Goal: Navigation & Orientation: Find specific page/section

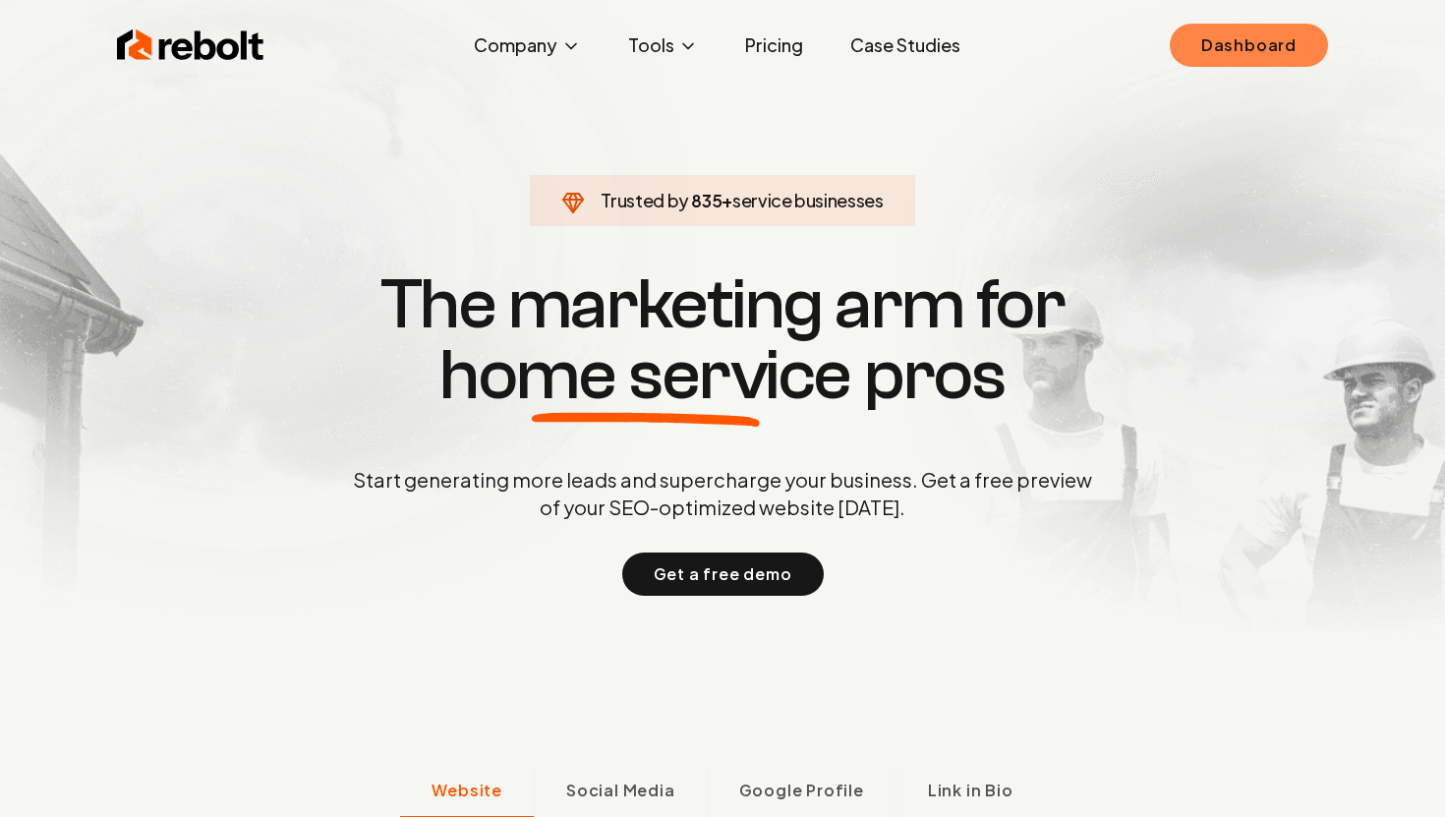
click at [1249, 53] on link "Dashboard" at bounding box center [1249, 45] width 158 height 43
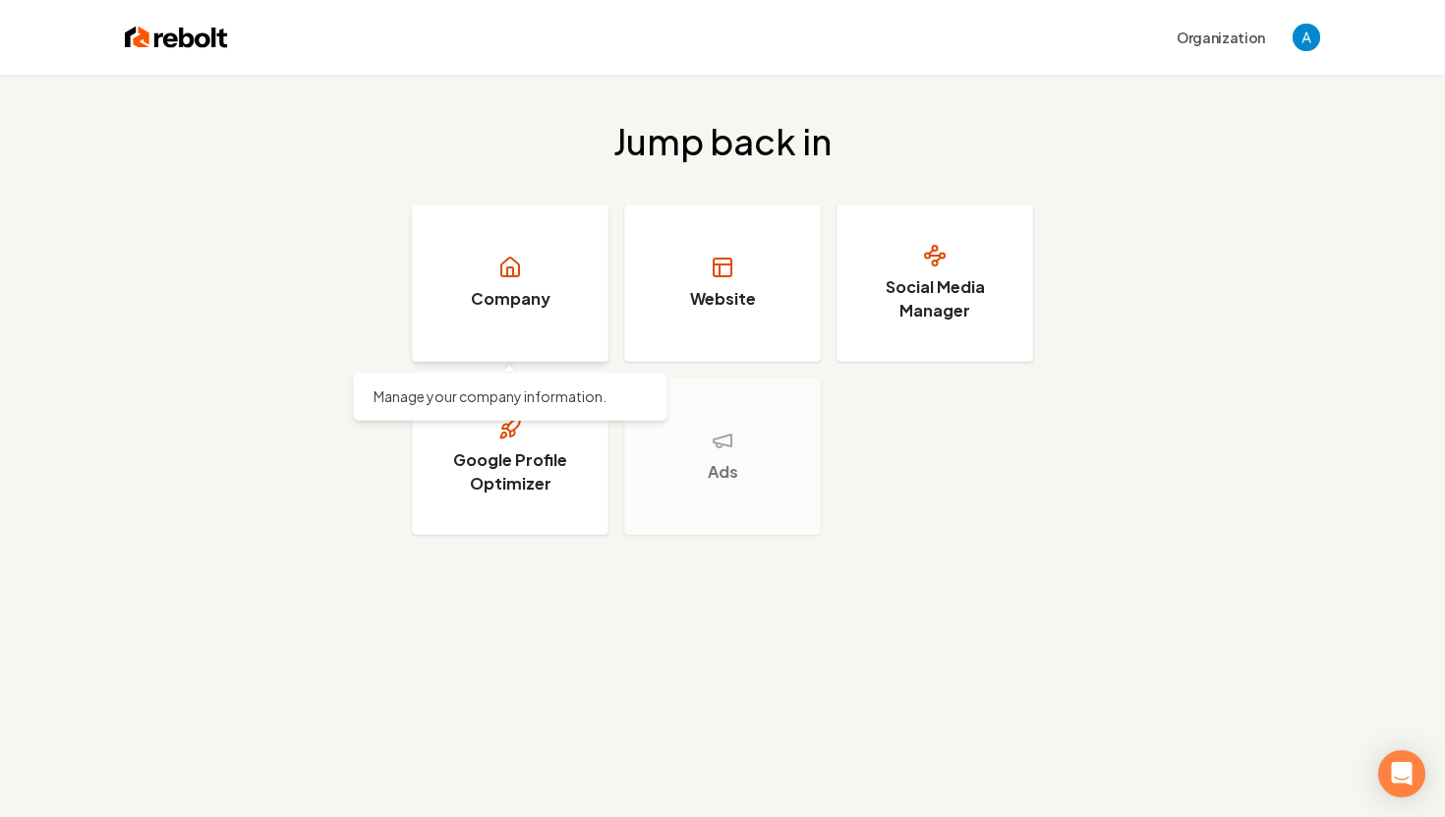
click at [541, 291] on h3 "Company" at bounding box center [511, 299] width 80 height 24
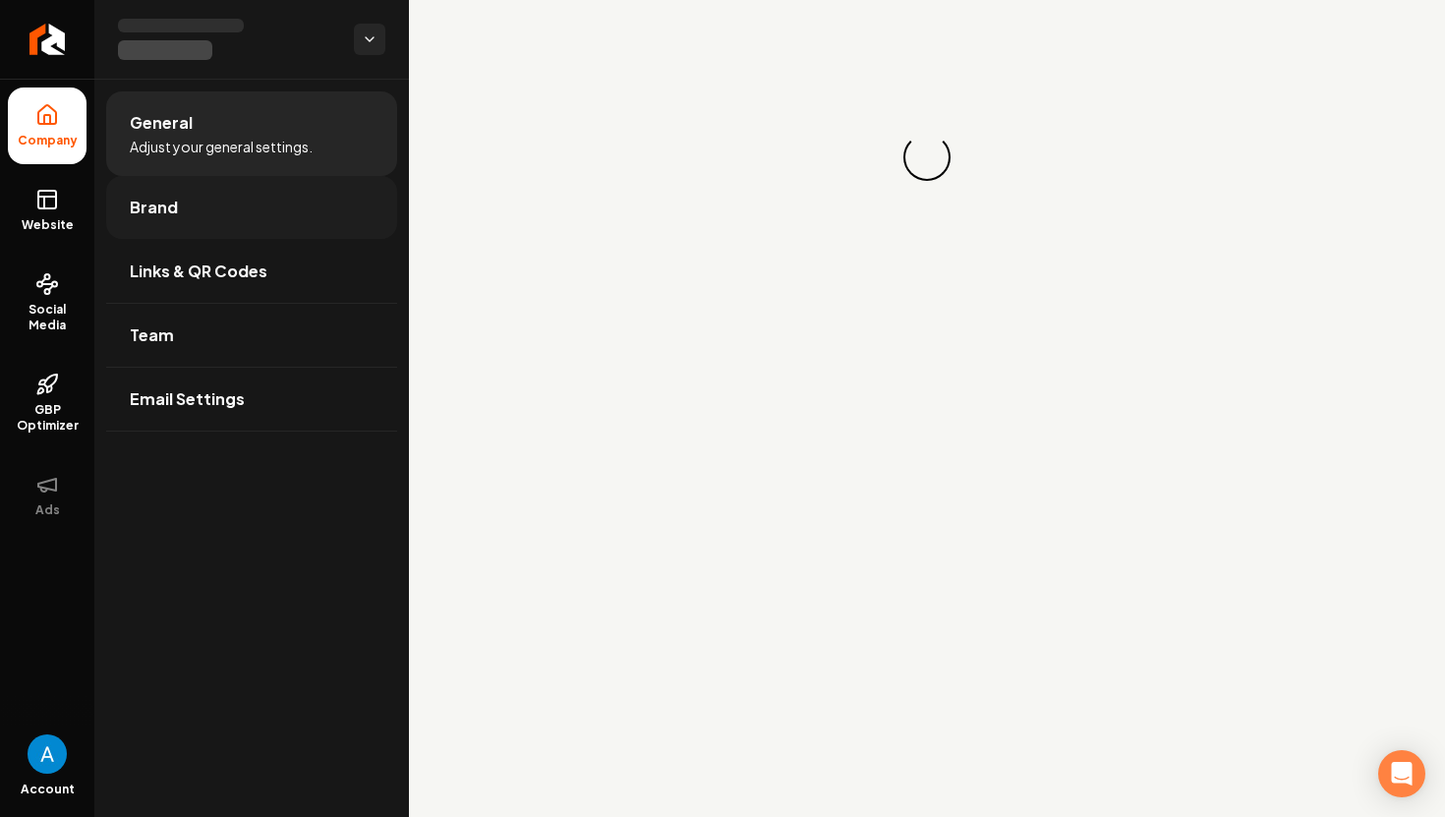
click at [326, 196] on link "Brand" at bounding box center [251, 207] width 291 height 63
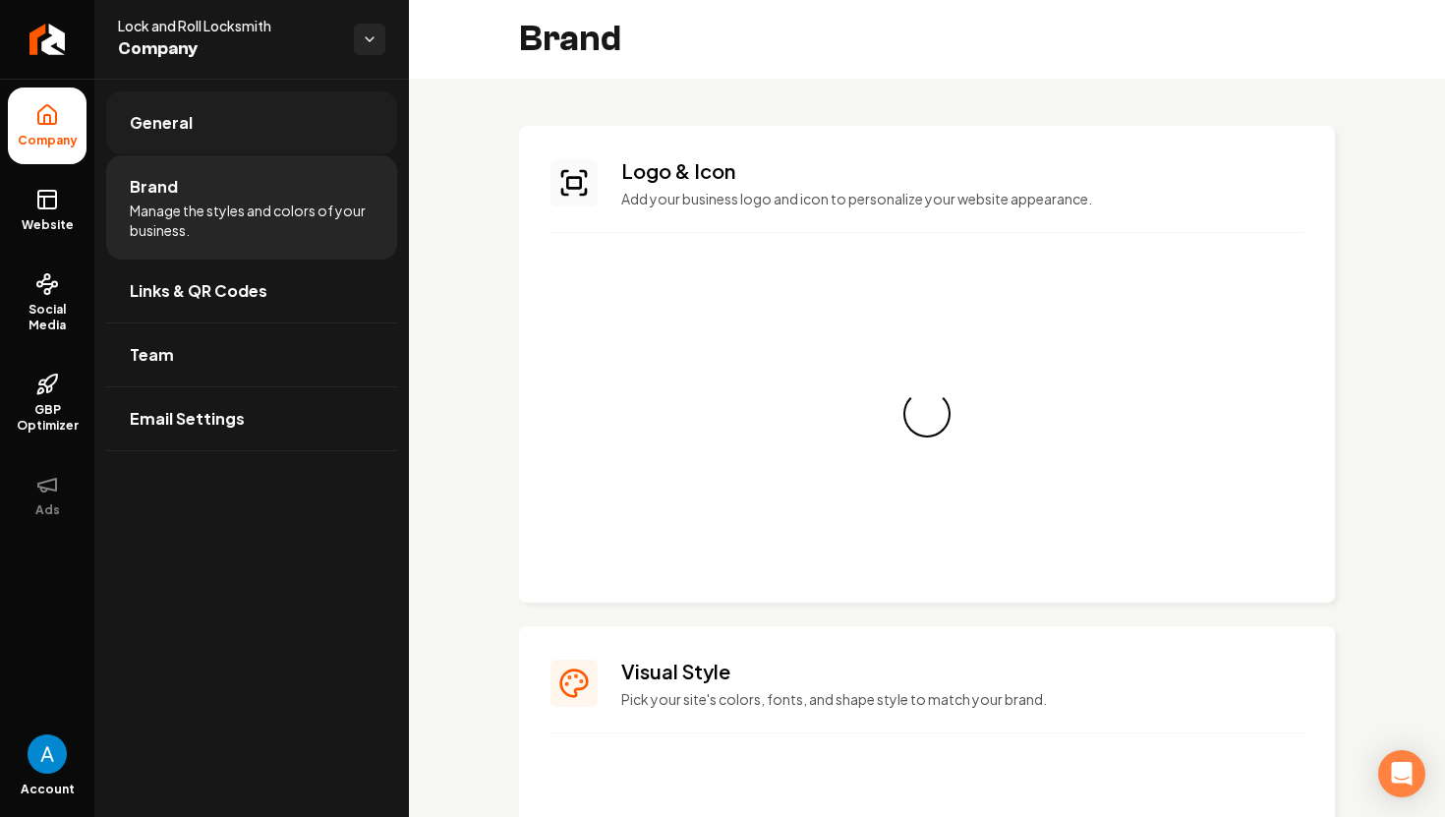
click at [297, 146] on link "General" at bounding box center [251, 122] width 291 height 63
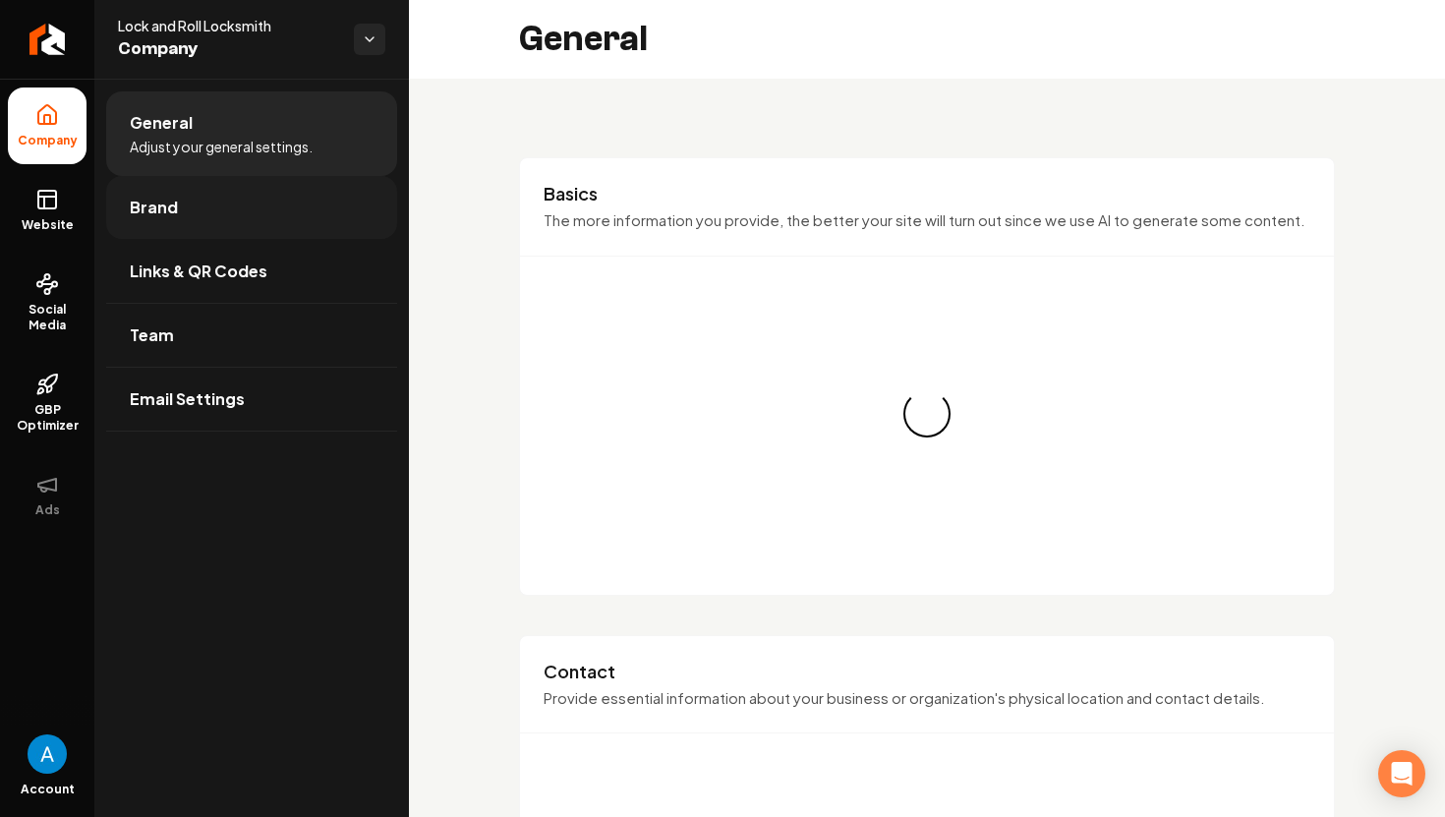
click at [297, 196] on link "Brand" at bounding box center [251, 207] width 291 height 63
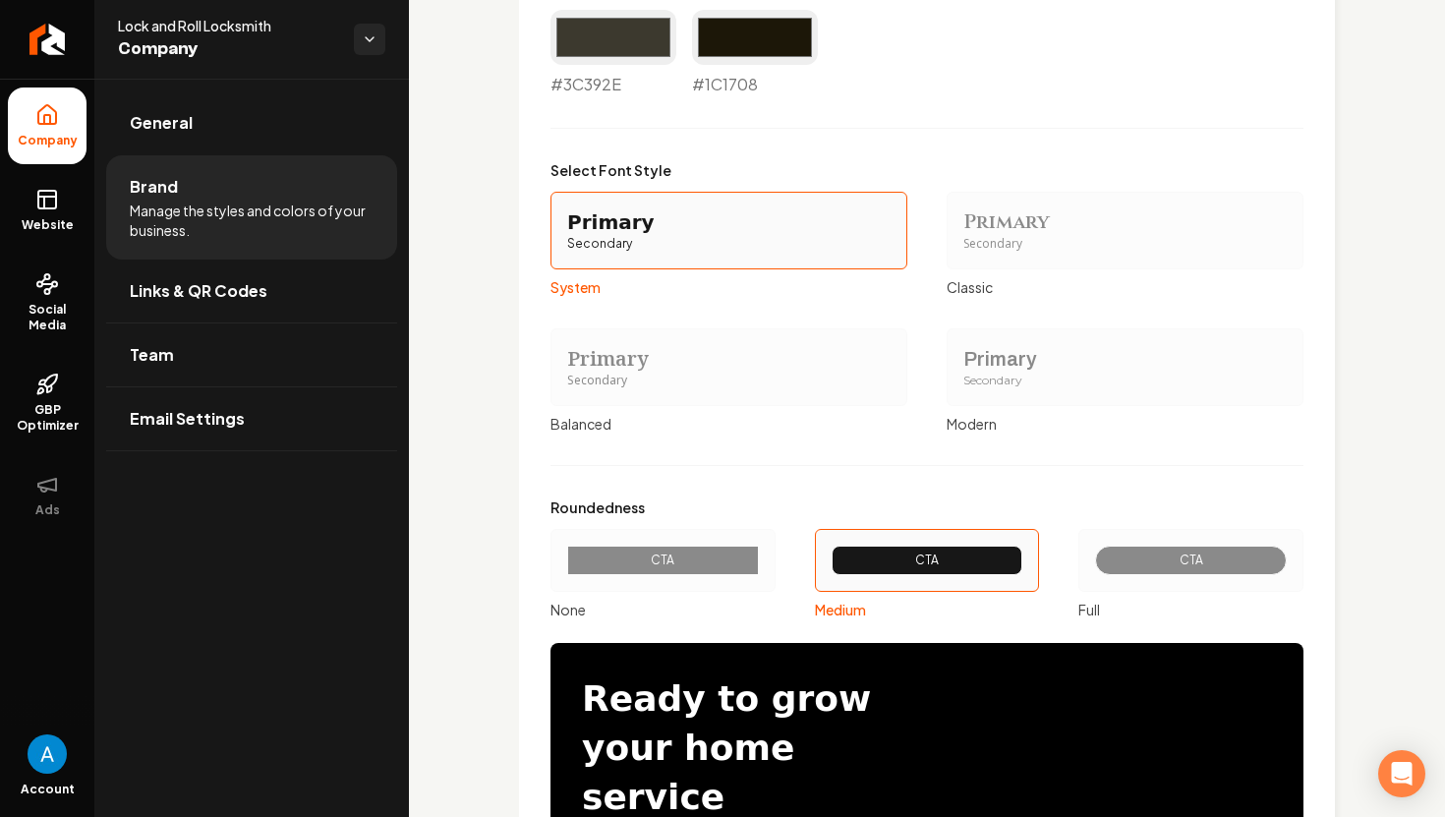
scroll to position [1340, 0]
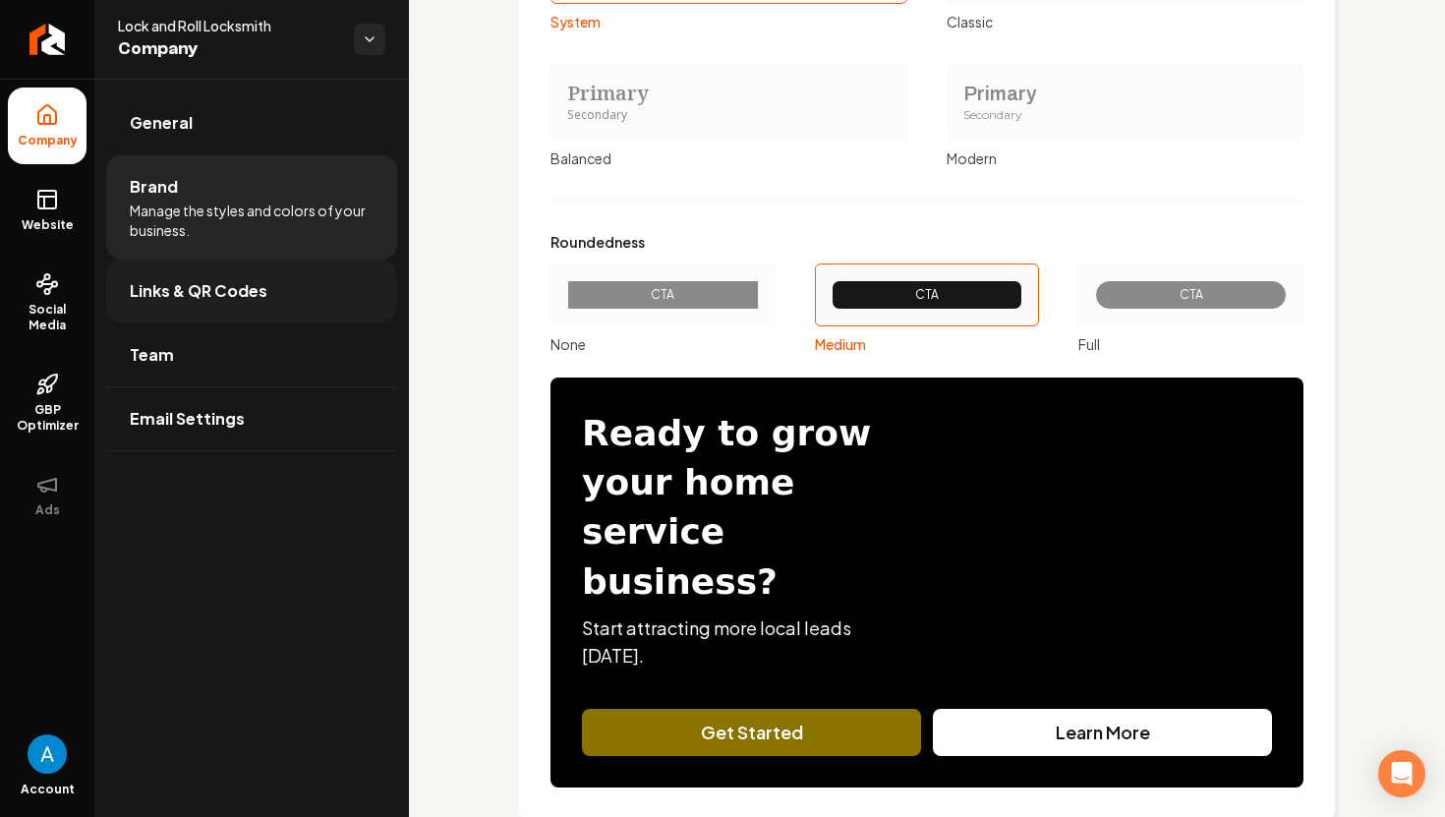
click at [241, 275] on link "Links & QR Codes" at bounding box center [251, 291] width 291 height 63
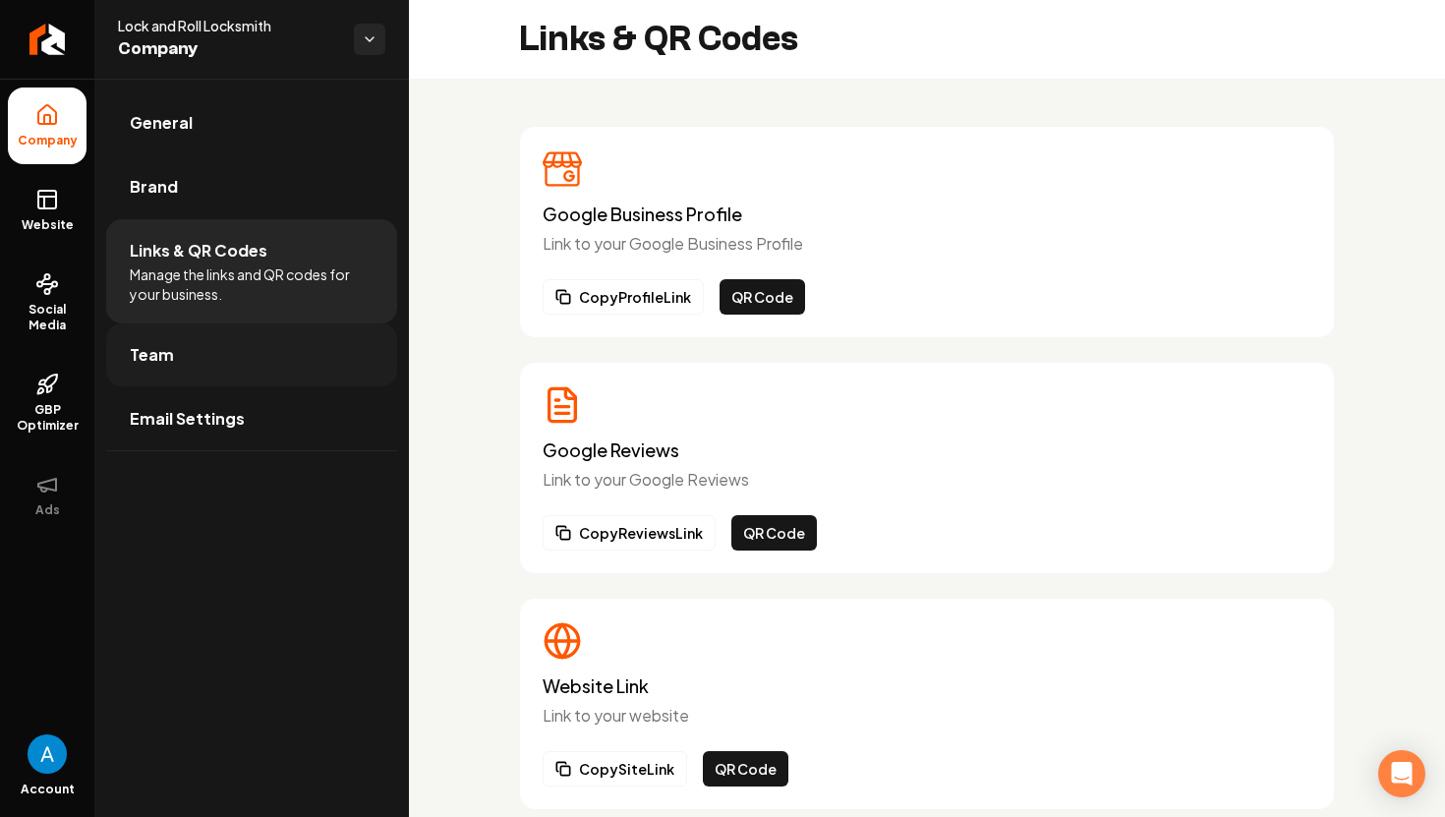
click at [262, 365] on link "Team" at bounding box center [251, 354] width 291 height 63
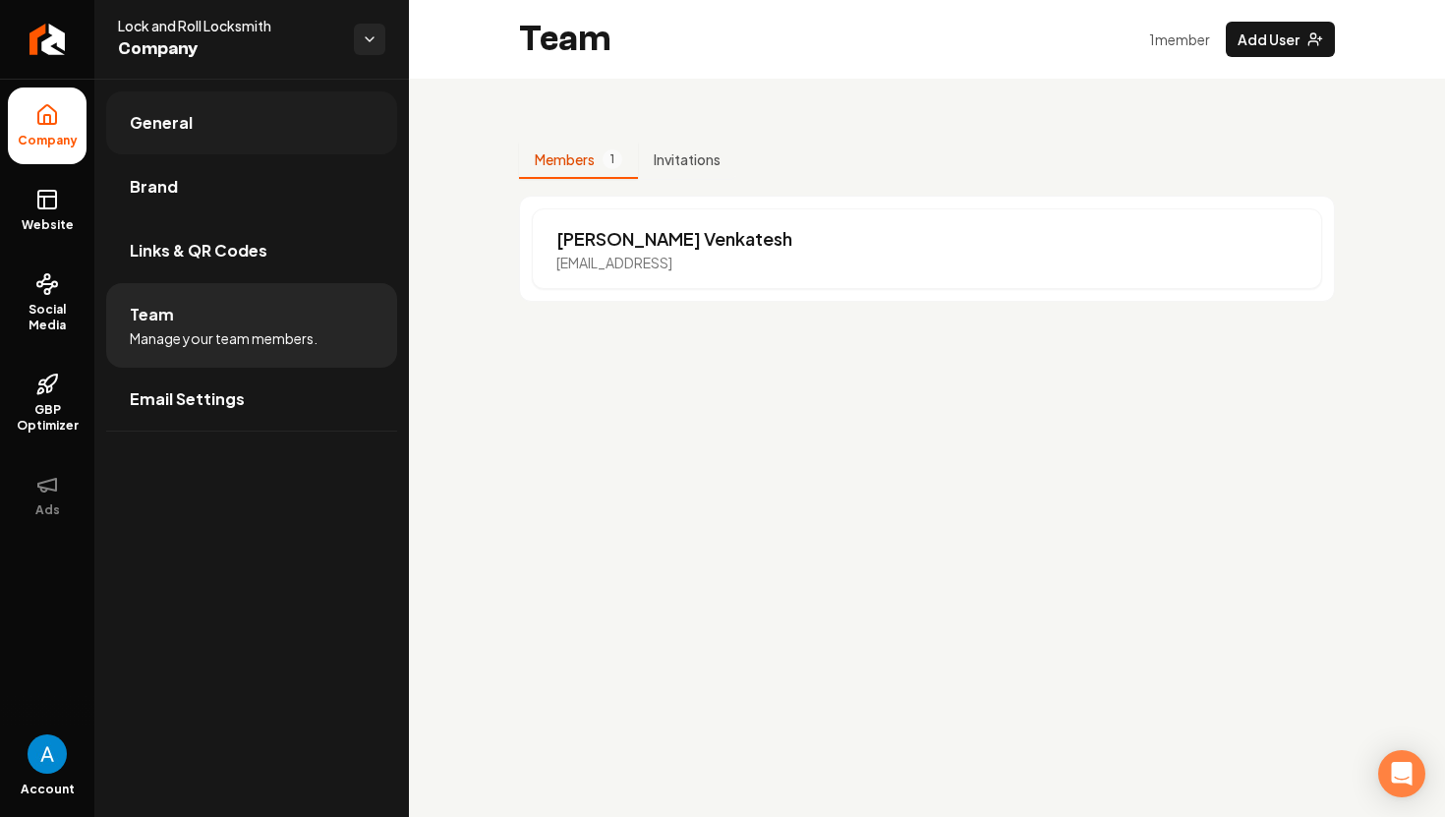
click at [279, 126] on link "General" at bounding box center [251, 122] width 291 height 63
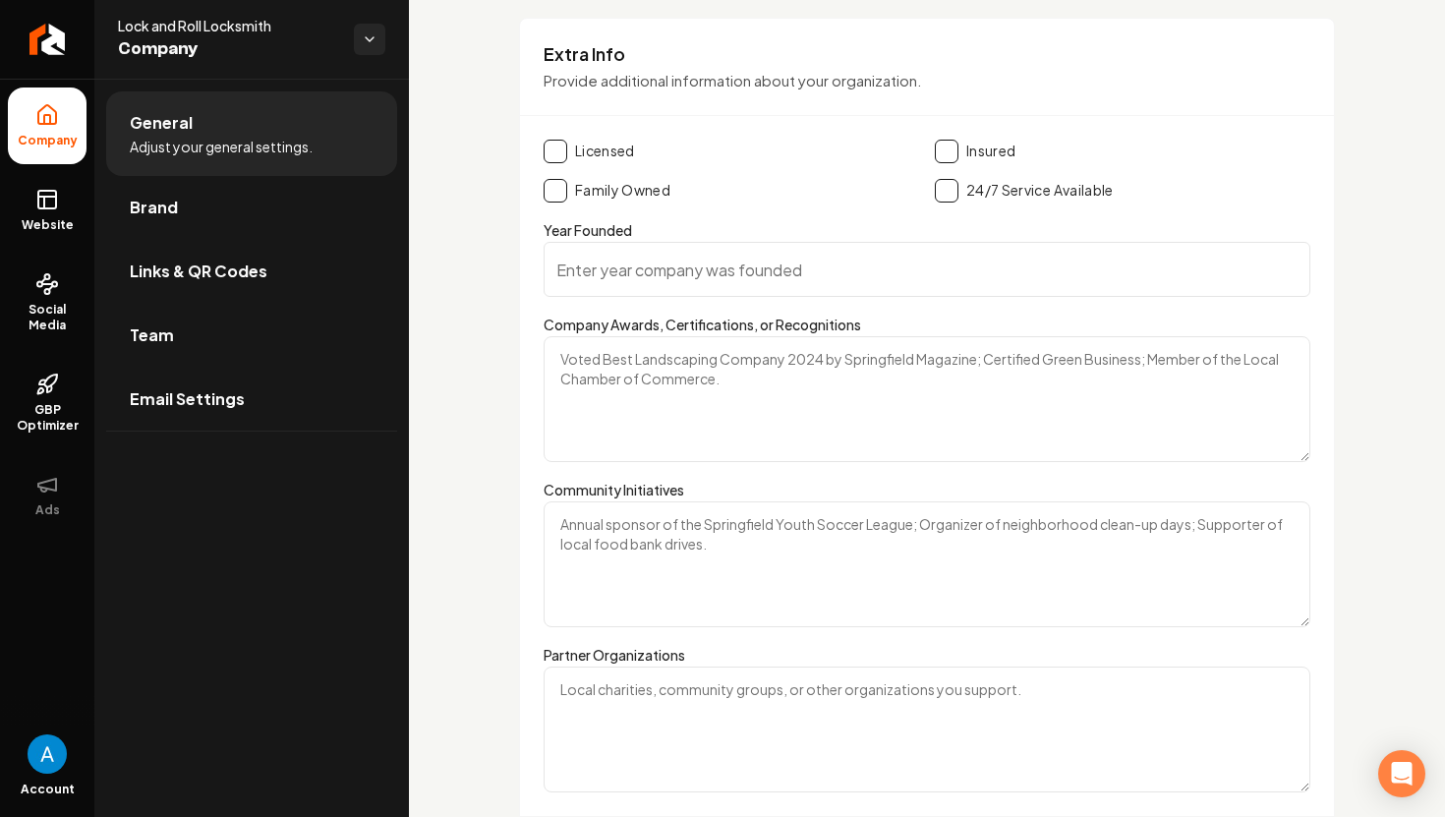
scroll to position [2937, 0]
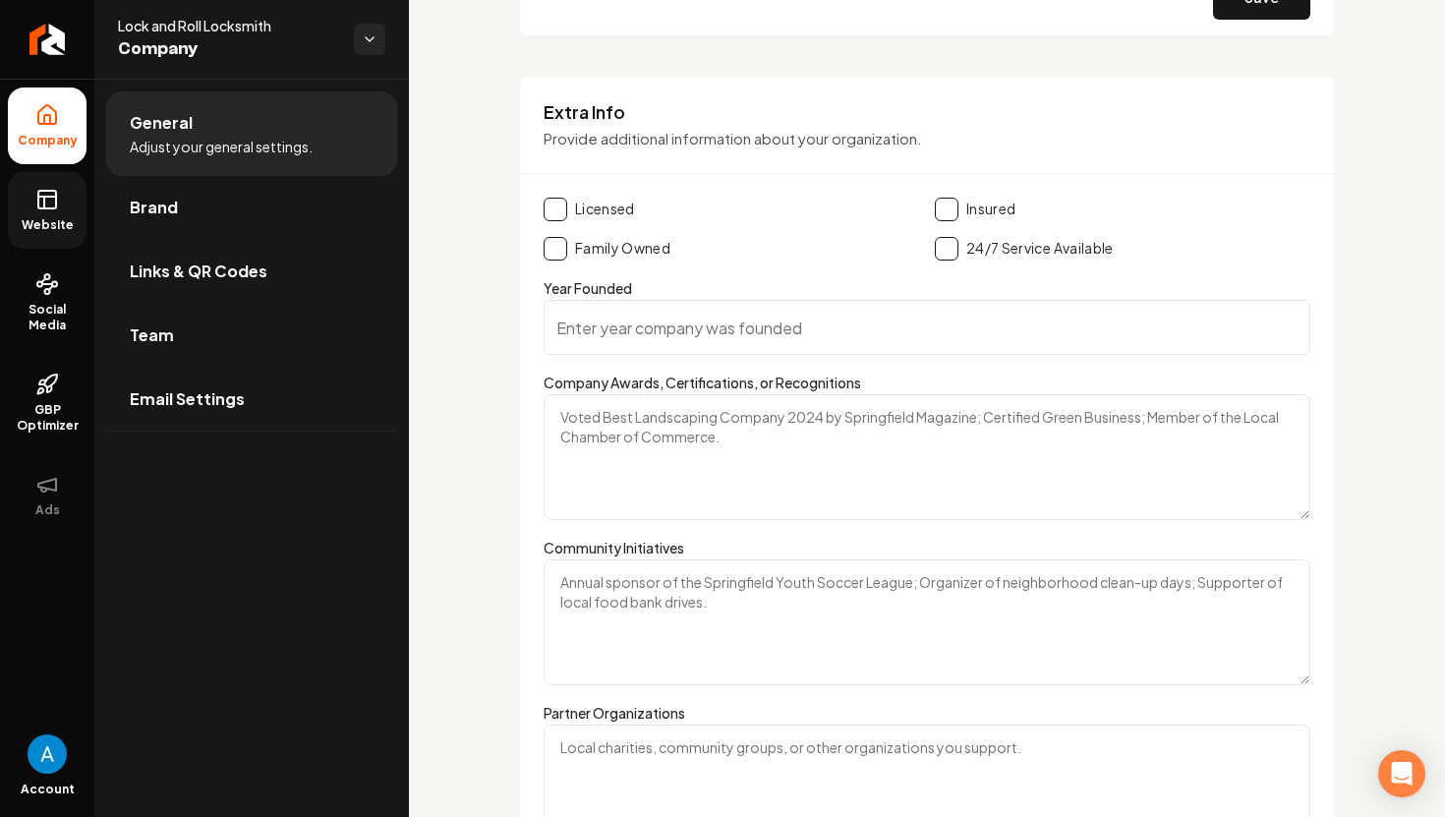
click at [46, 205] on icon at bounding box center [47, 200] width 24 height 24
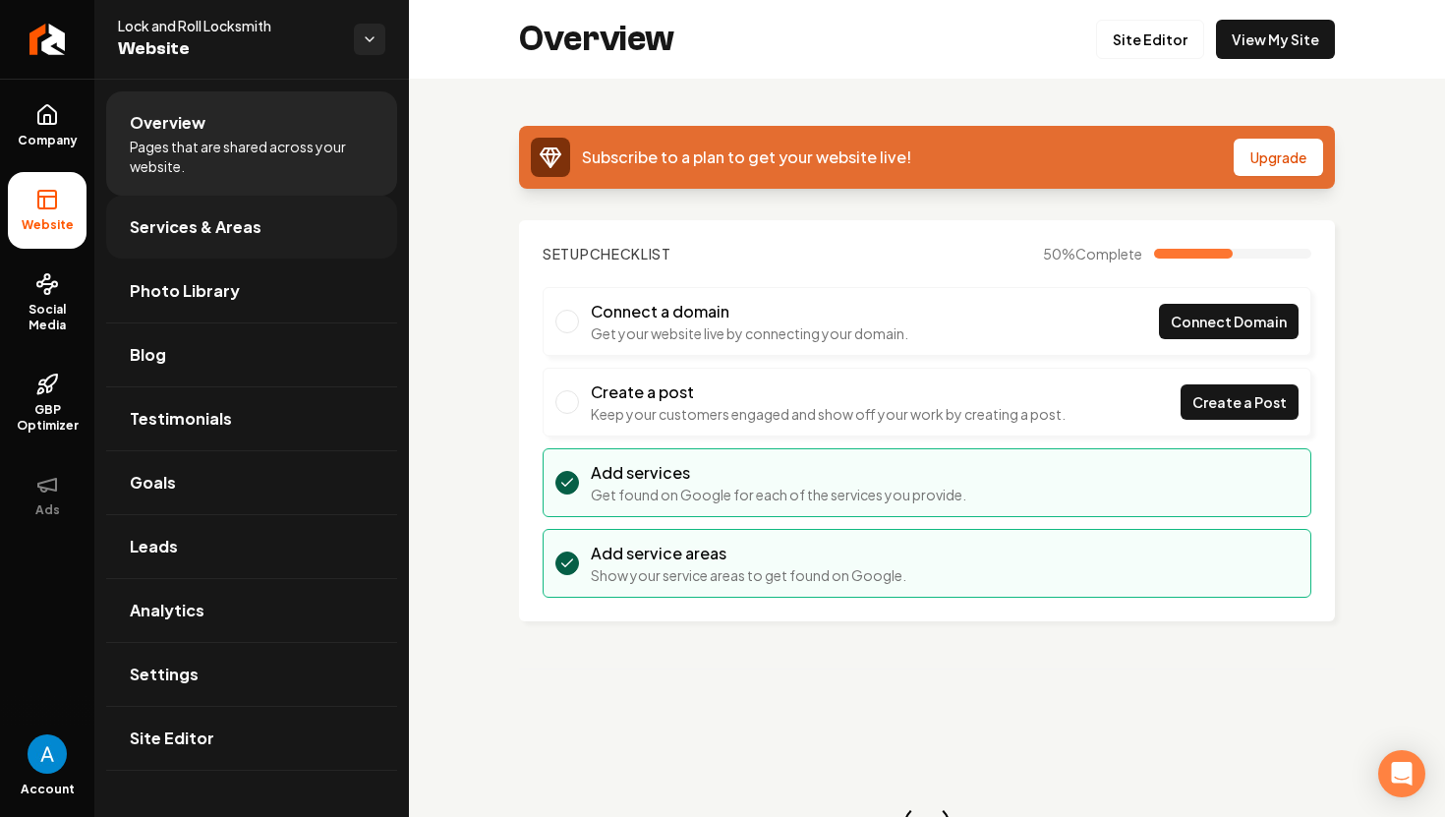
click at [277, 227] on link "Services & Areas" at bounding box center [251, 227] width 291 height 63
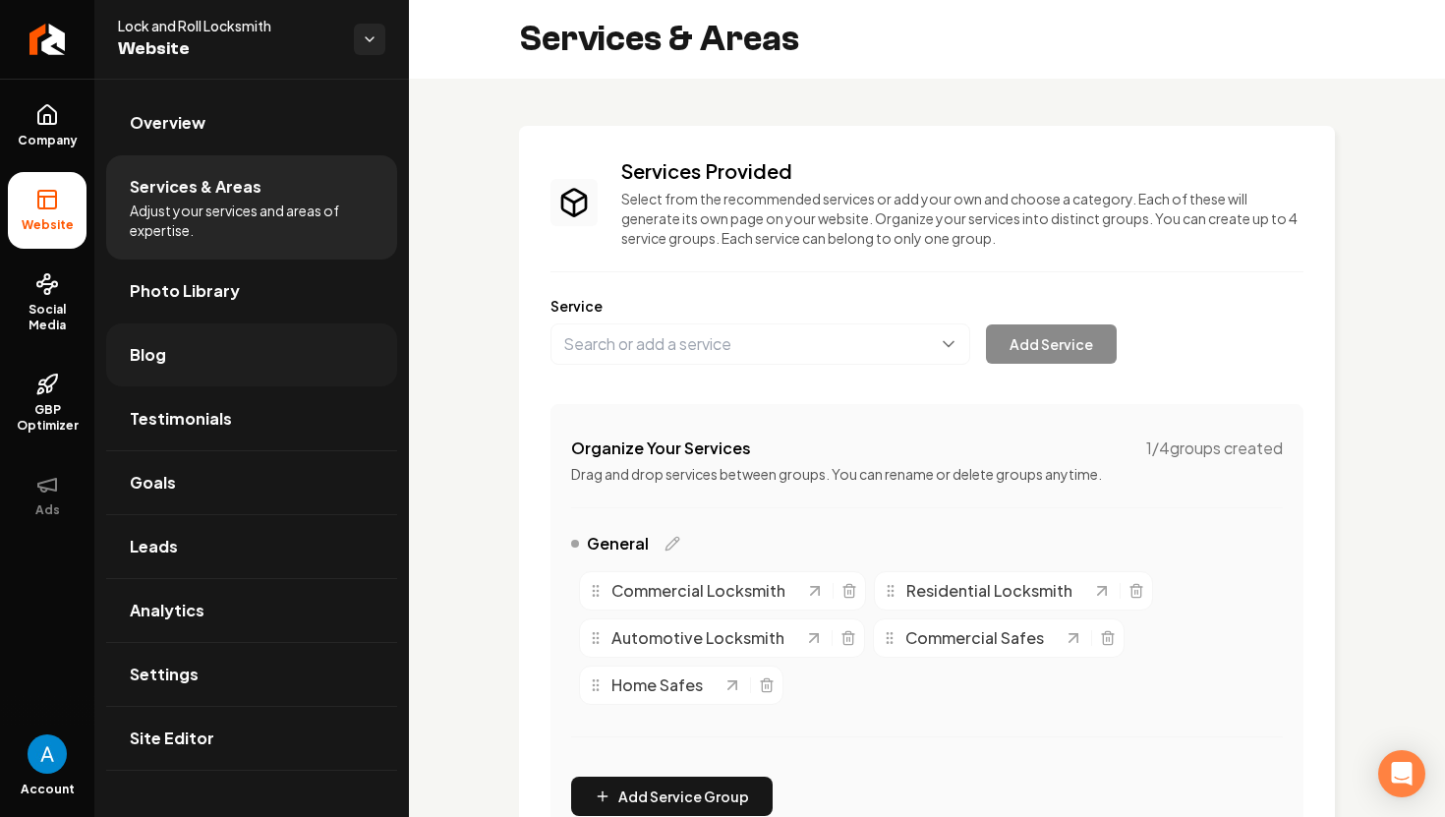
click at [258, 368] on link "Blog" at bounding box center [251, 354] width 291 height 63
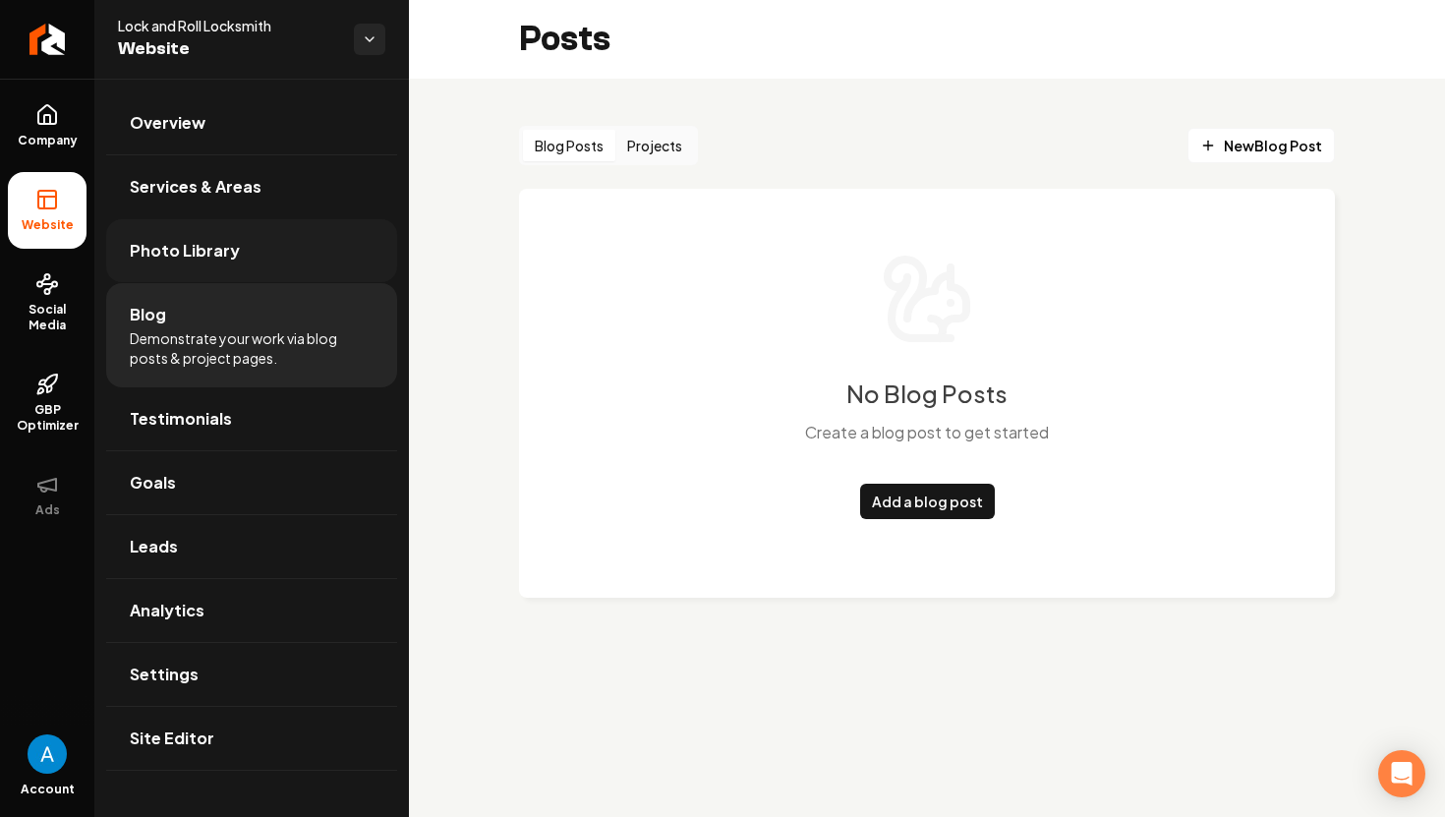
click at [252, 277] on link "Photo Library" at bounding box center [251, 250] width 291 height 63
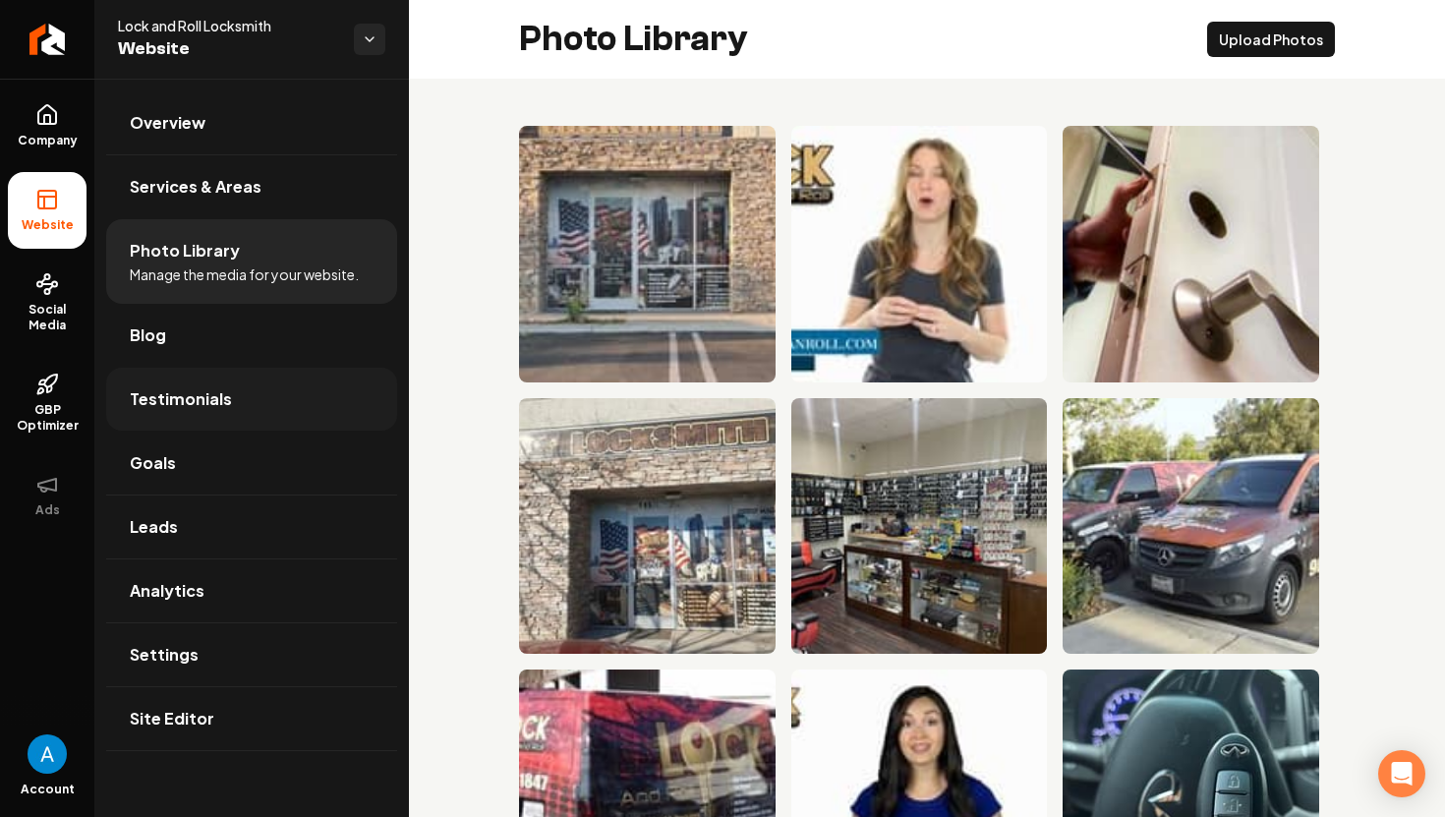
click at [258, 386] on link "Testimonials" at bounding box center [251, 399] width 291 height 63
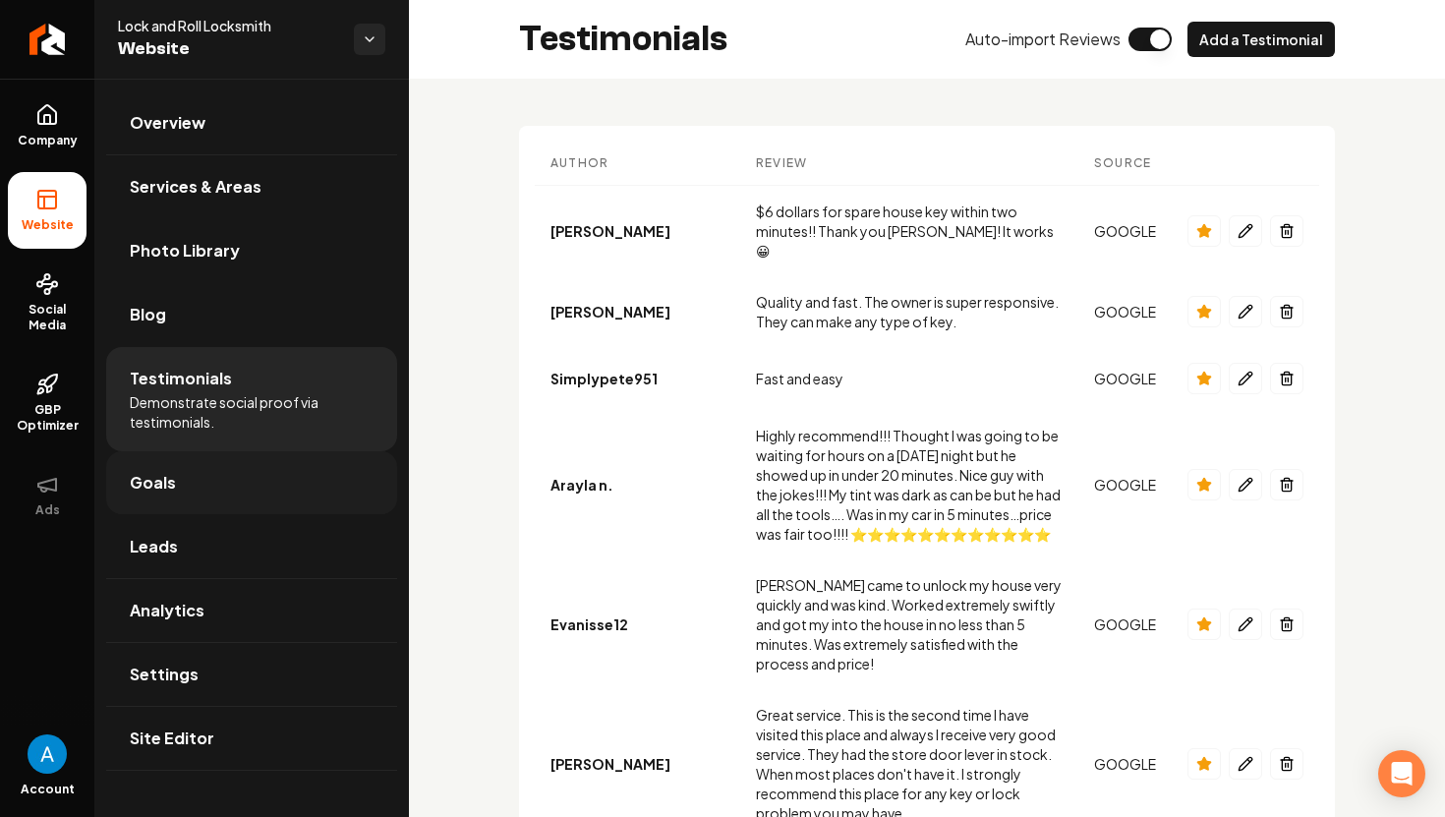
click at [262, 510] on link "Goals" at bounding box center [251, 482] width 291 height 63
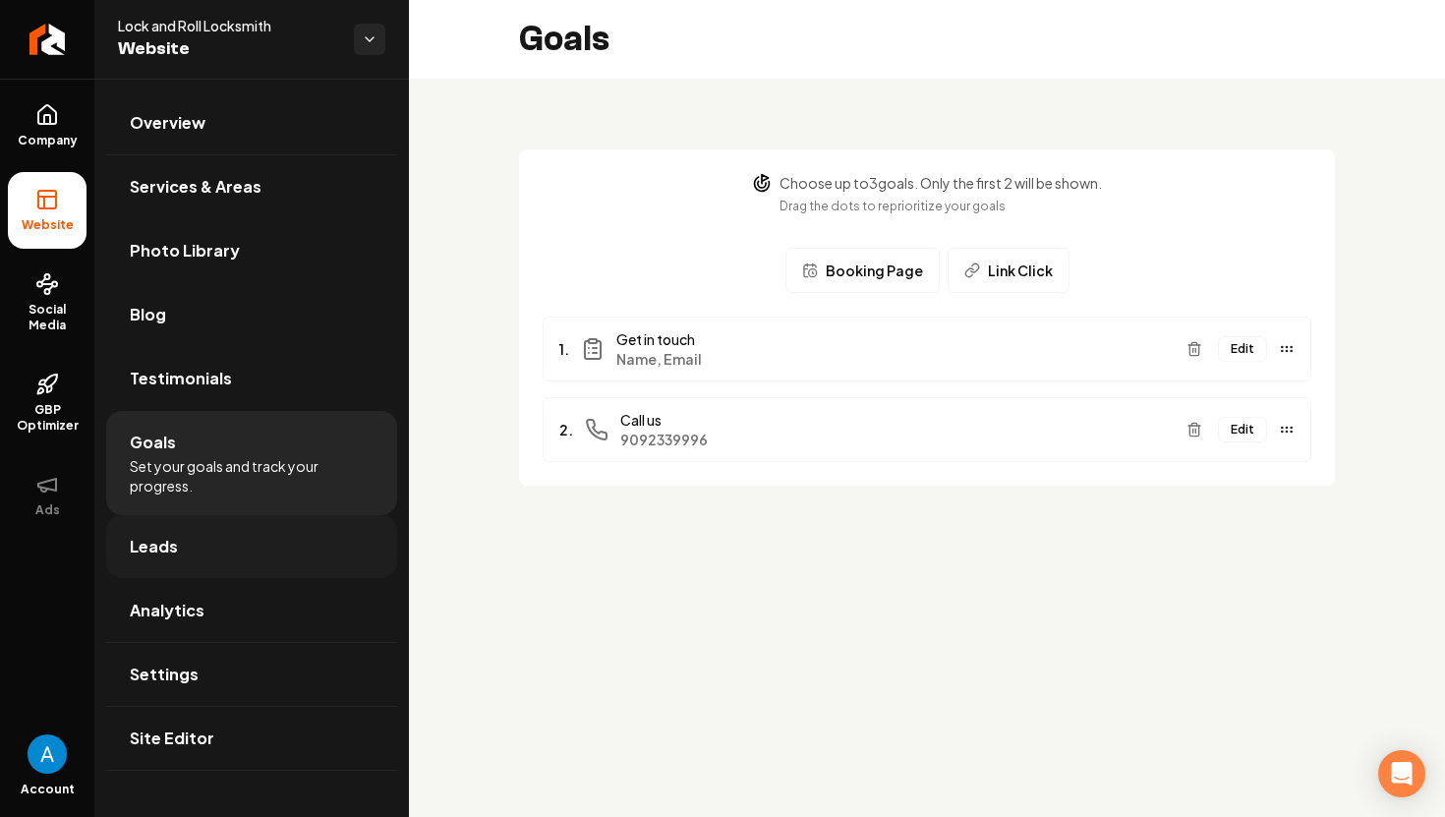
click at [250, 544] on link "Leads" at bounding box center [251, 546] width 291 height 63
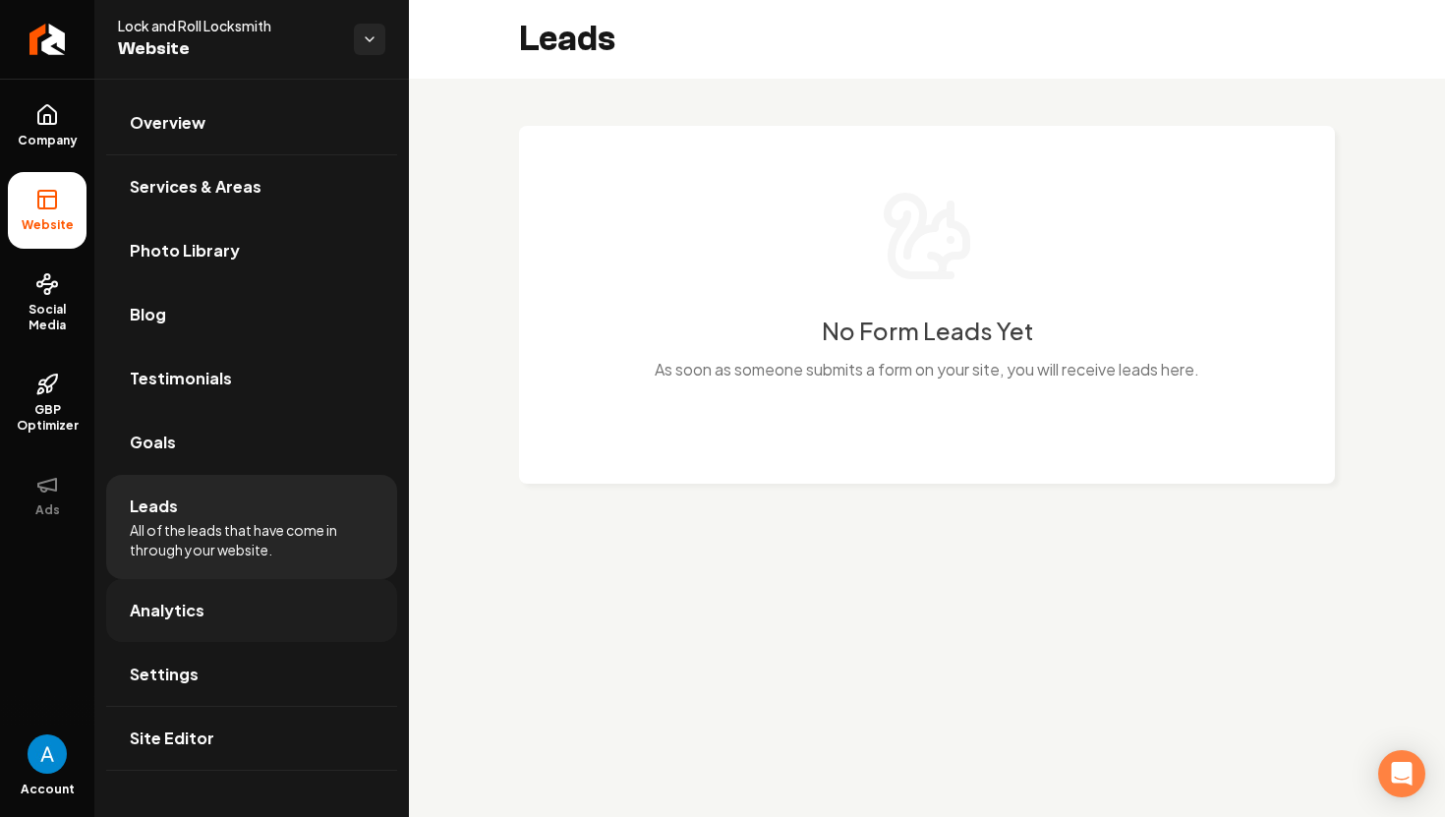
click at [270, 613] on link "Analytics" at bounding box center [251, 610] width 291 height 63
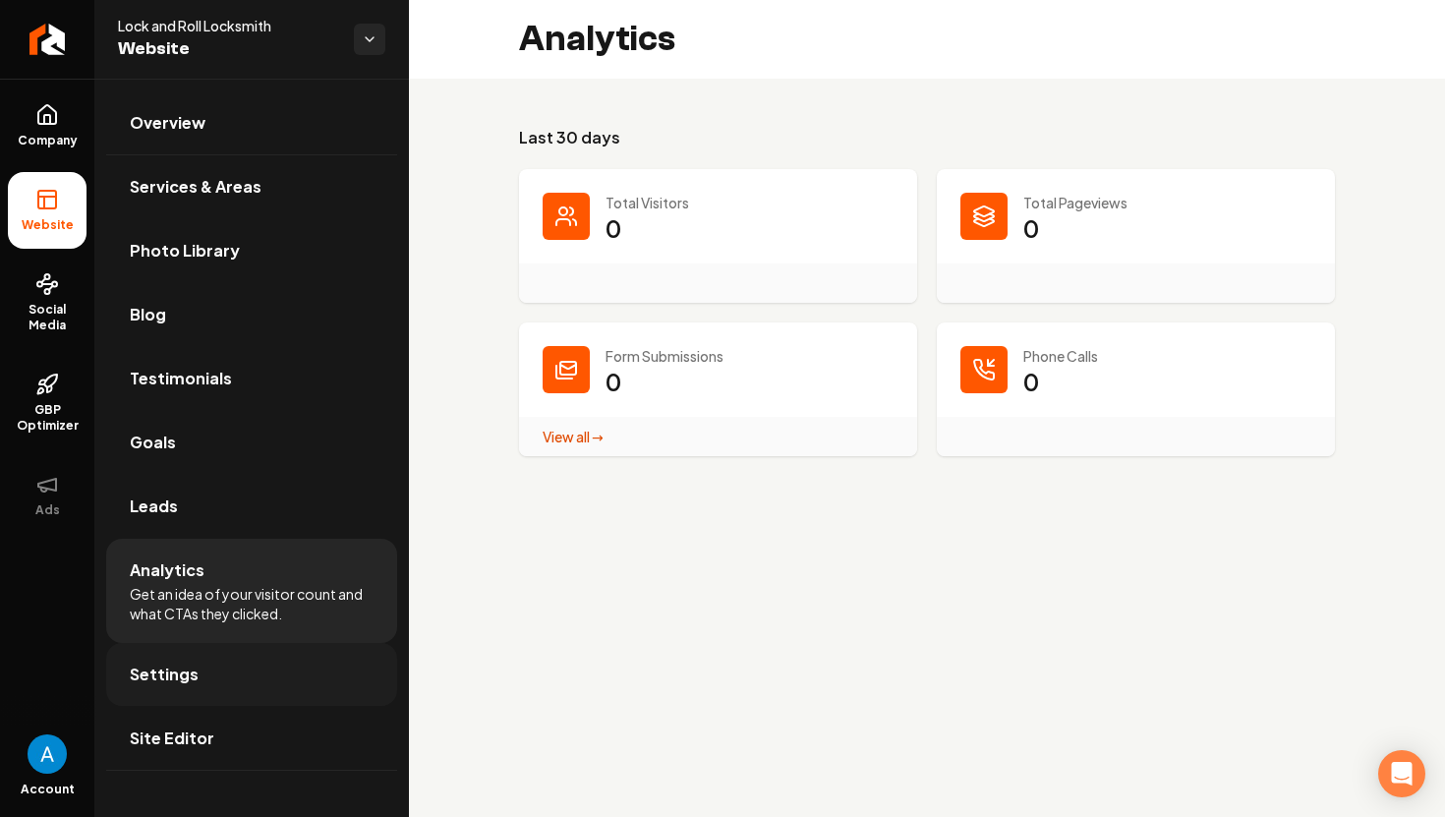
click at [282, 668] on link "Settings" at bounding box center [251, 674] width 291 height 63
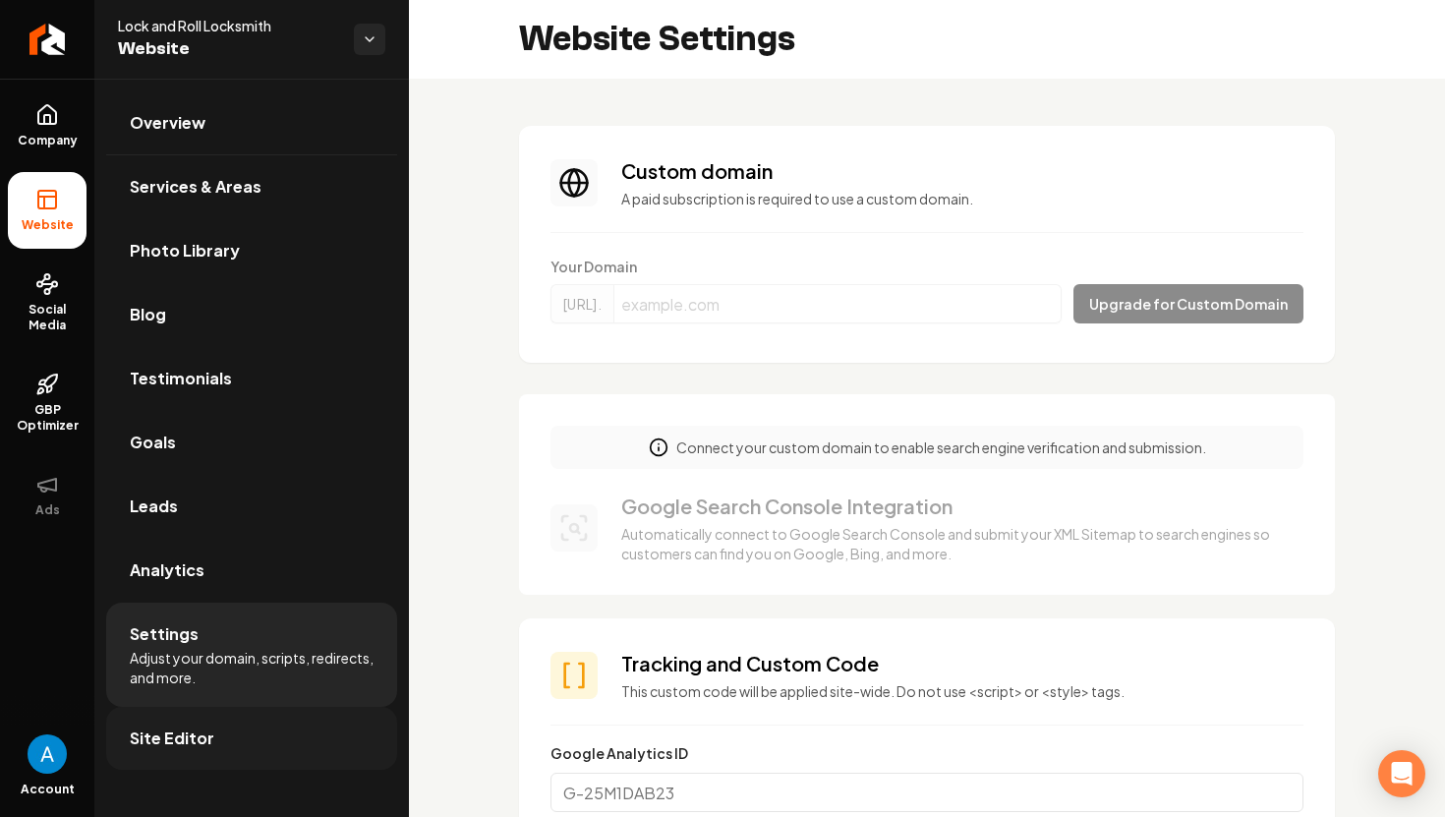
click at [281, 728] on link "Site Editor" at bounding box center [251, 738] width 291 height 63
